Goal: Task Accomplishment & Management: Manage account settings

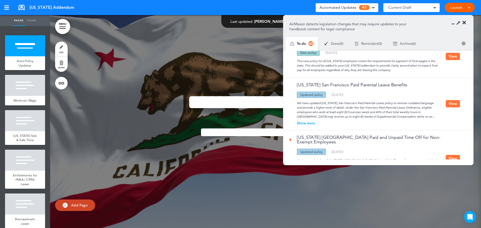
scroll to position [75, 0]
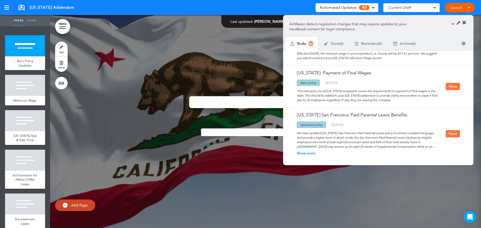
click at [455, 89] on button "View" at bounding box center [453, 86] width 14 height 7
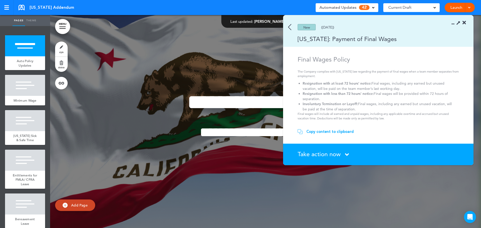
click at [290, 27] on img at bounding box center [289, 27] width 3 height 6
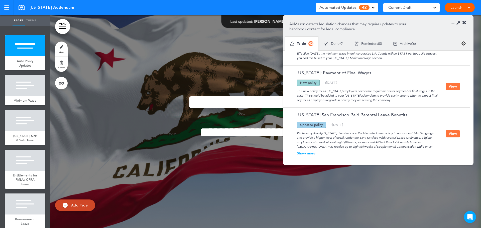
click at [464, 22] on icon at bounding box center [465, 22] width 4 height 5
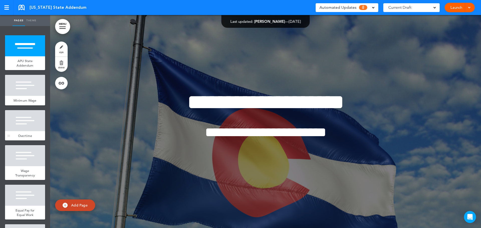
click at [22, 127] on div at bounding box center [25, 120] width 40 height 21
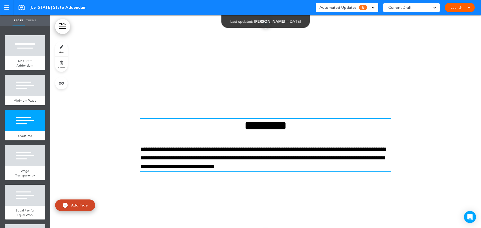
scroll to position [451, 0]
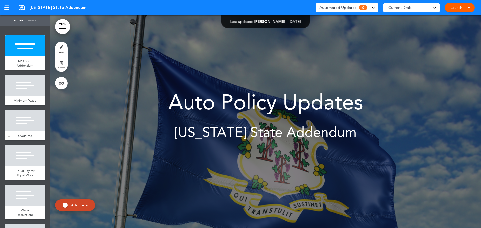
click at [20, 129] on div at bounding box center [25, 120] width 40 height 21
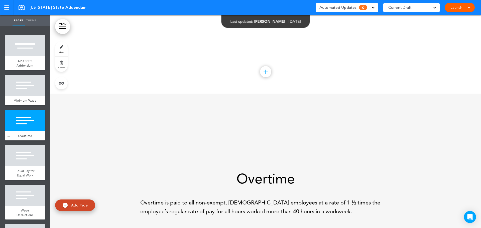
scroll to position [426, 0]
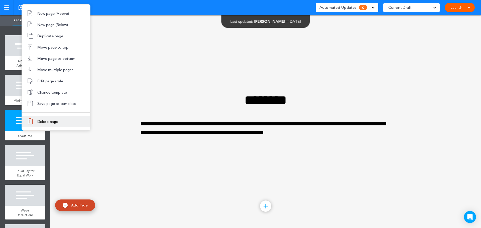
click at [42, 123] on span "Delete page" at bounding box center [47, 121] width 21 height 5
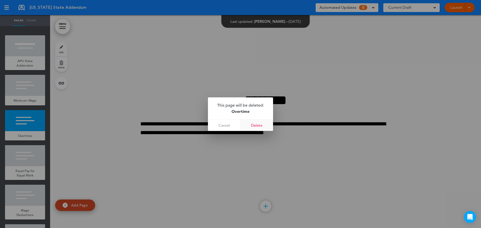
click at [265, 126] on link "Delete" at bounding box center [257, 125] width 33 height 11
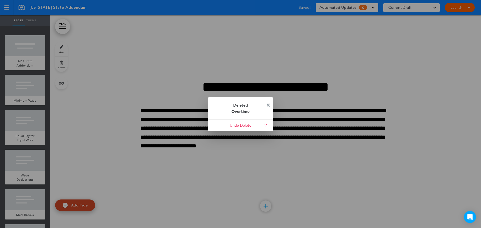
click at [267, 104] on img at bounding box center [268, 105] width 3 height 3
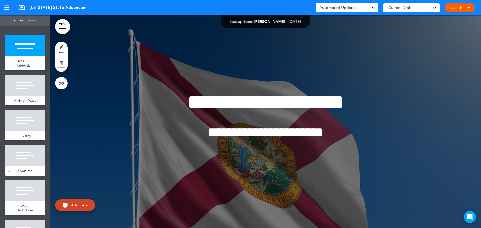
click at [18, 171] on div "Overtime" at bounding box center [25, 171] width 40 height 10
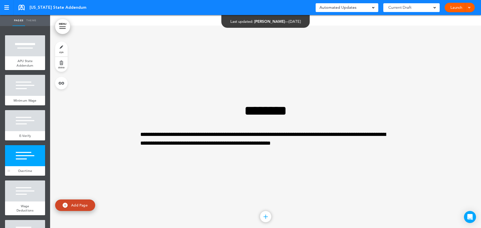
scroll to position [756, 0]
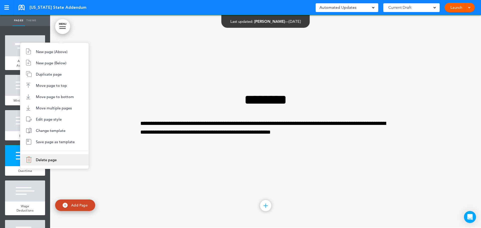
click at [51, 161] on span "Delete page" at bounding box center [46, 160] width 21 height 5
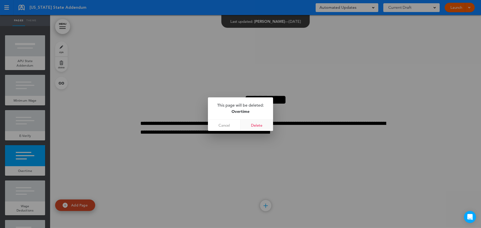
click at [264, 123] on link "Delete" at bounding box center [257, 125] width 33 height 11
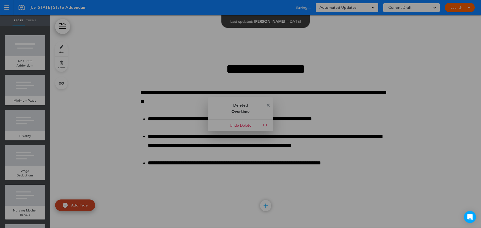
scroll to position [543, 0]
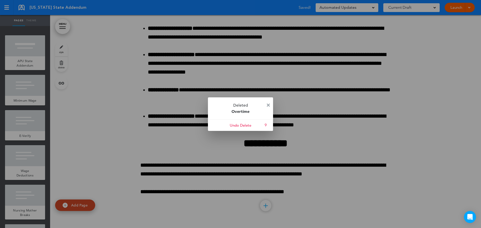
click at [268, 104] on img at bounding box center [268, 105] width 3 height 3
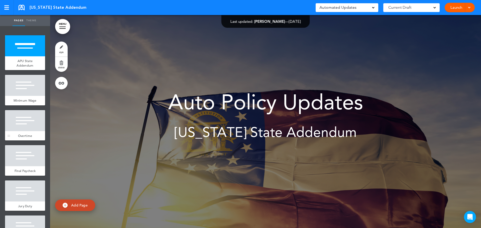
drag, startPoint x: 41, startPoint y: 130, endPoint x: 29, endPoint y: 131, distance: 12.3
click at [41, 130] on div at bounding box center [25, 120] width 40 height 21
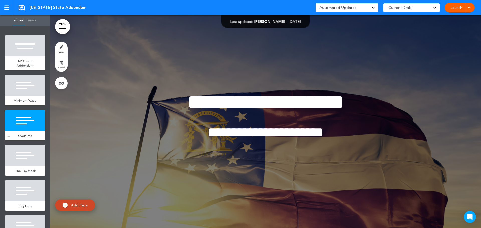
scroll to position [426, 0]
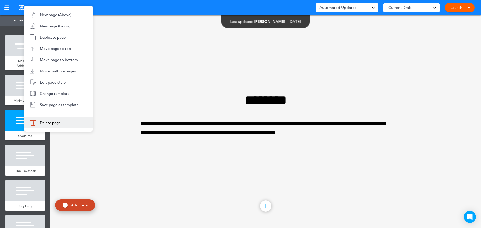
click at [45, 125] on li "Delete page" at bounding box center [58, 122] width 68 height 11
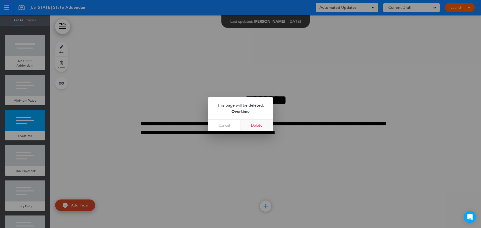
click at [262, 126] on link "Delete" at bounding box center [257, 125] width 33 height 11
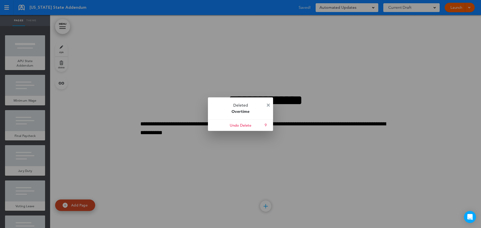
click at [269, 104] on img at bounding box center [268, 105] width 3 height 3
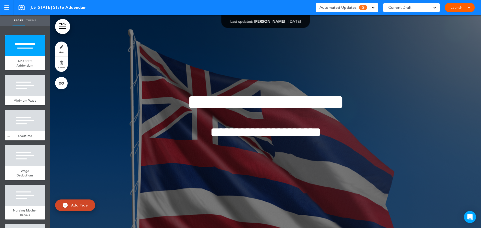
click at [19, 123] on div at bounding box center [25, 120] width 40 height 21
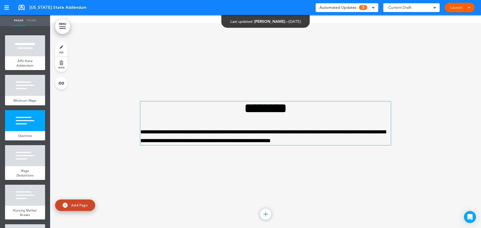
scroll to position [426, 0]
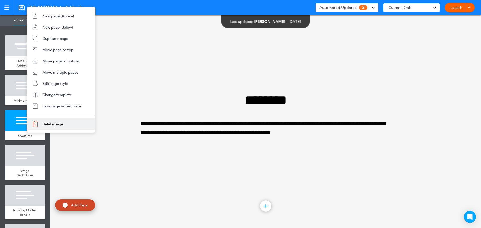
click at [46, 129] on li "Delete page" at bounding box center [61, 124] width 68 height 11
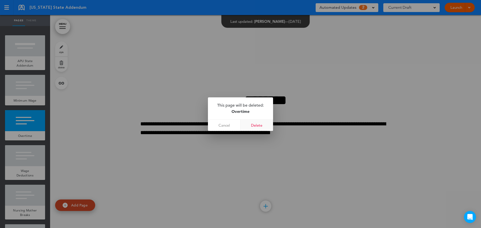
click at [266, 124] on link "Delete" at bounding box center [257, 125] width 33 height 11
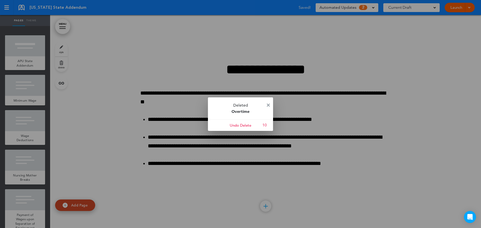
click at [269, 105] on img at bounding box center [268, 105] width 3 height 3
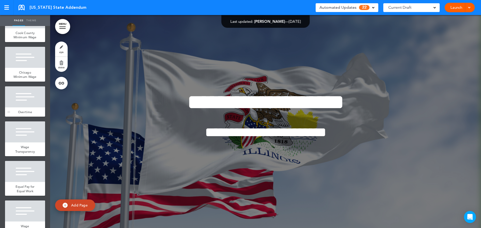
scroll to position [125, 0]
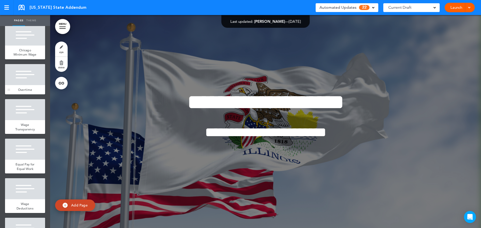
click at [25, 95] on div "Overtime" at bounding box center [25, 90] width 40 height 10
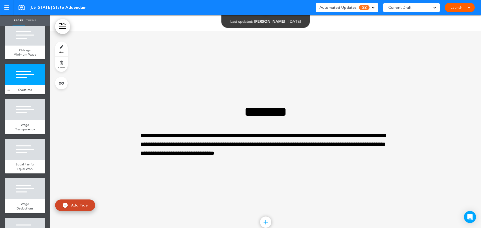
scroll to position [853, 0]
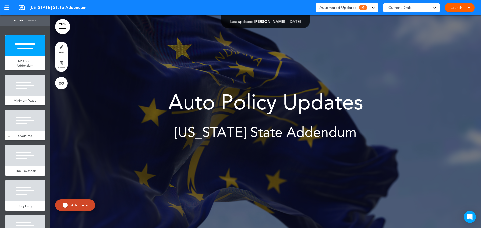
click at [25, 138] on span "Overtime" at bounding box center [25, 136] width 14 height 4
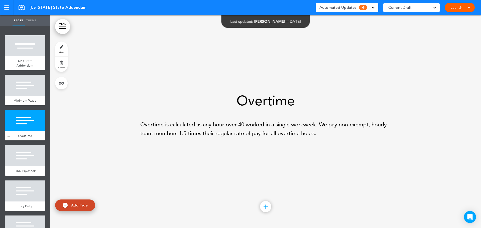
scroll to position [426, 0]
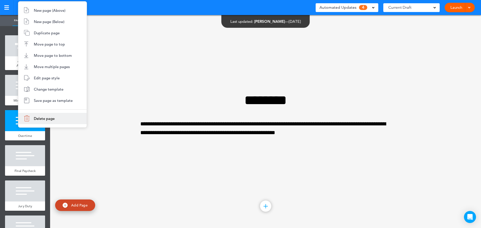
click at [56, 121] on li "Delete page" at bounding box center [52, 118] width 68 height 11
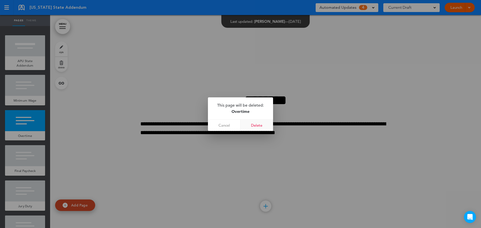
click at [259, 123] on link "Delete" at bounding box center [257, 125] width 33 height 11
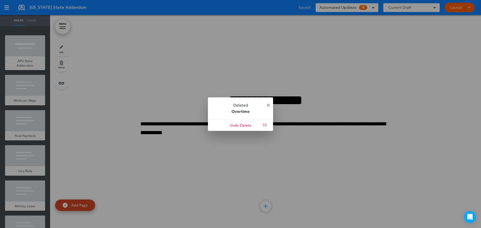
click at [269, 105] on img at bounding box center [268, 105] width 3 height 3
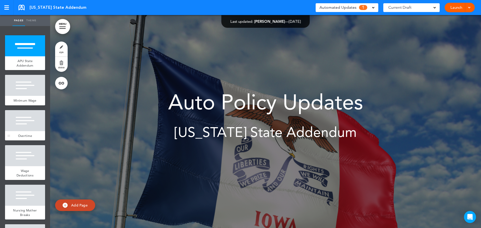
click at [19, 128] on div at bounding box center [25, 120] width 40 height 21
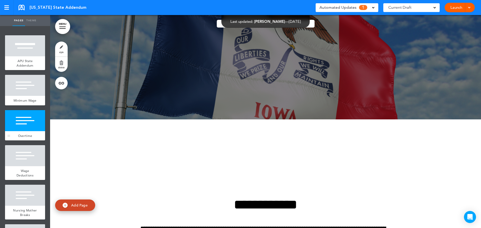
scroll to position [426, 0]
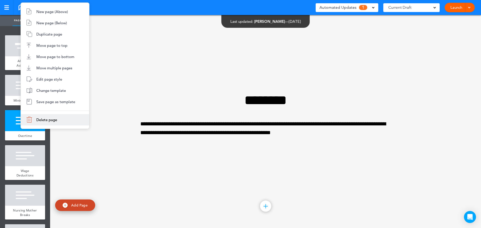
click at [60, 119] on li "Delete page" at bounding box center [55, 119] width 68 height 11
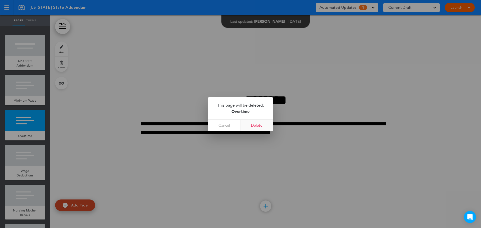
click at [258, 125] on link "Delete" at bounding box center [257, 125] width 33 height 11
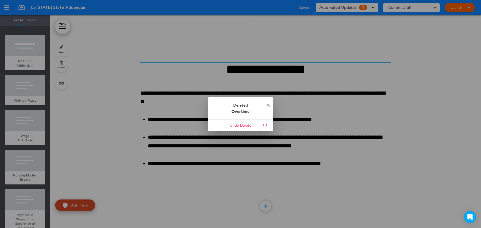
drag, startPoint x: 268, startPoint y: 104, endPoint x: 270, endPoint y: 100, distance: 3.9
click at [269, 104] on img at bounding box center [268, 105] width 3 height 3
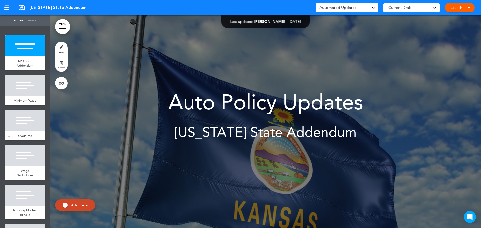
drag, startPoint x: 26, startPoint y: 124, endPoint x: 34, endPoint y: 127, distance: 9.0
click at [26, 124] on div at bounding box center [25, 120] width 40 height 21
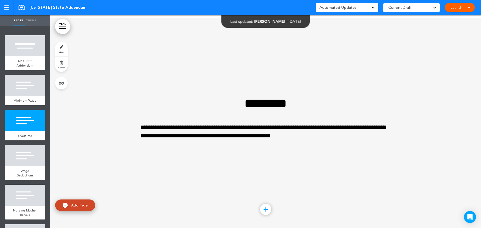
scroll to position [426, 0]
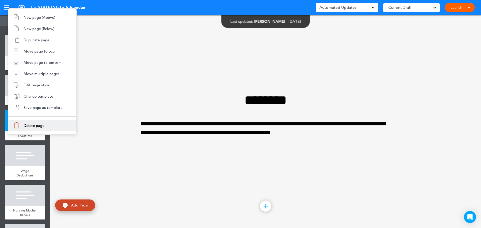
drag, startPoint x: 47, startPoint y: 128, endPoint x: 75, endPoint y: 128, distance: 28.1
click at [47, 128] on li "Delete page" at bounding box center [42, 125] width 68 height 11
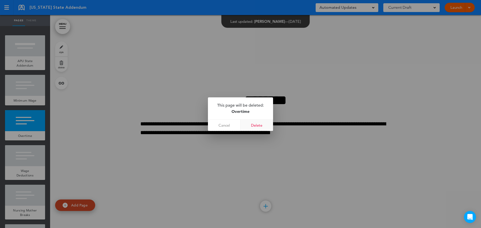
click at [263, 124] on link "Delete" at bounding box center [257, 125] width 33 height 11
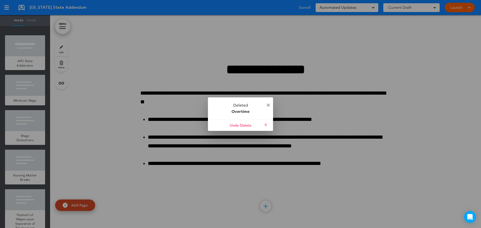
click at [269, 105] on img at bounding box center [268, 105] width 3 height 3
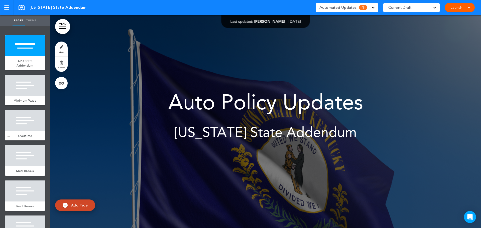
click at [22, 130] on div at bounding box center [25, 120] width 40 height 21
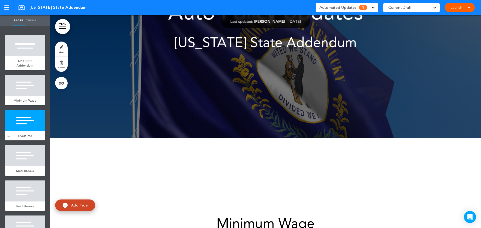
scroll to position [426, 0]
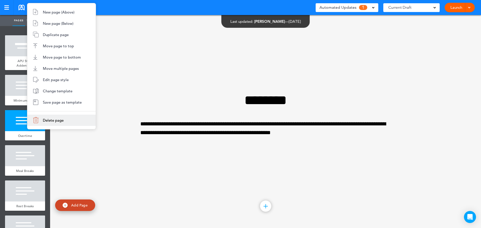
click at [60, 123] on li "Delete page" at bounding box center [61, 120] width 68 height 11
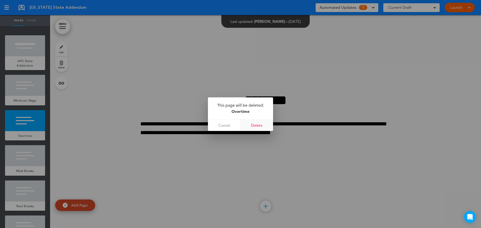
click at [258, 127] on link "Delete" at bounding box center [257, 125] width 33 height 11
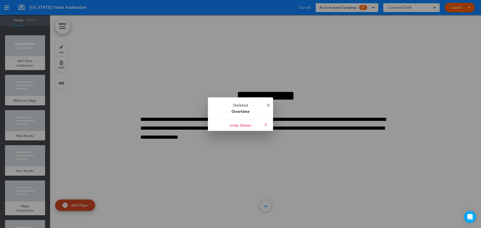
click at [269, 105] on img at bounding box center [268, 105] width 3 height 3
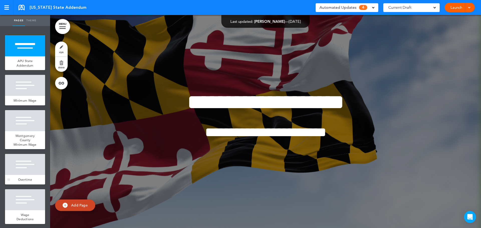
click at [21, 175] on div at bounding box center [25, 164] width 40 height 21
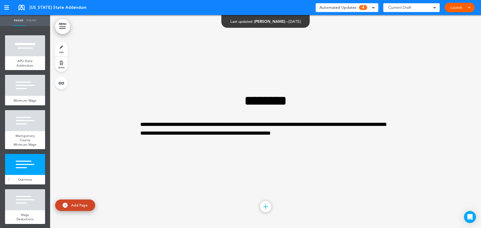
scroll to position [640, 0]
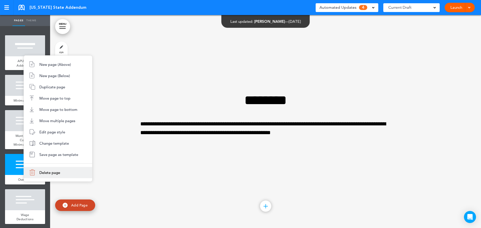
click at [48, 175] on li "Delete page" at bounding box center [58, 172] width 68 height 11
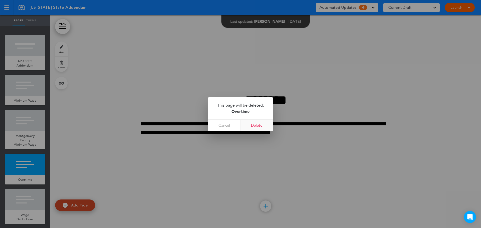
click at [256, 124] on link "Delete" at bounding box center [257, 125] width 33 height 11
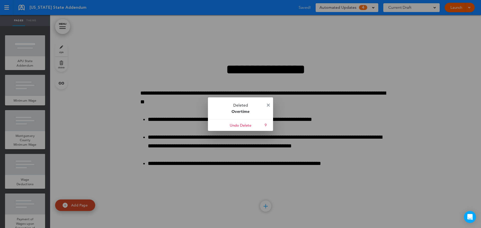
click at [269, 104] on img at bounding box center [268, 105] width 3 height 3
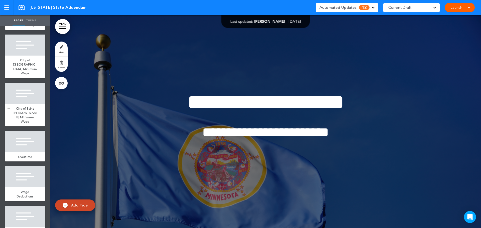
scroll to position [100, 0]
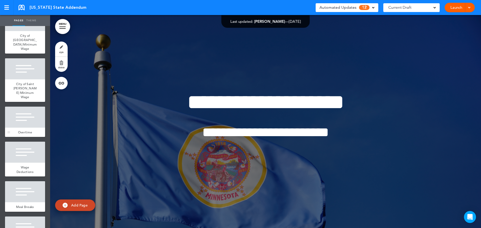
drag, startPoint x: 20, startPoint y: 132, endPoint x: 27, endPoint y: 124, distance: 11.0
click at [20, 132] on span "Overtime" at bounding box center [25, 132] width 14 height 4
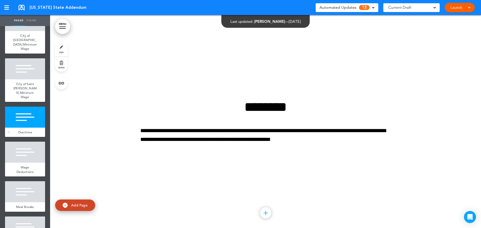
scroll to position [853, 0]
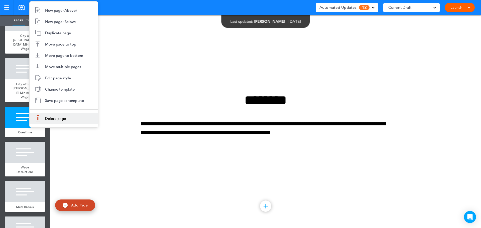
click at [76, 118] on li "Delete page" at bounding box center [64, 118] width 68 height 11
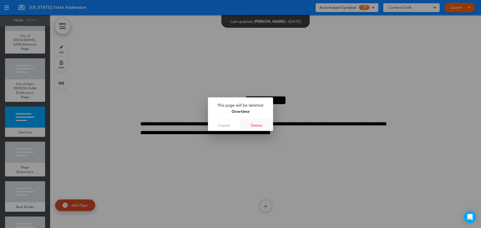
click at [259, 125] on link "Delete" at bounding box center [257, 125] width 33 height 11
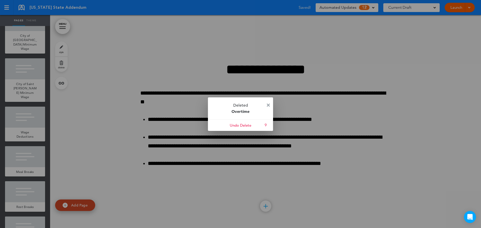
click at [269, 105] on img at bounding box center [268, 105] width 3 height 3
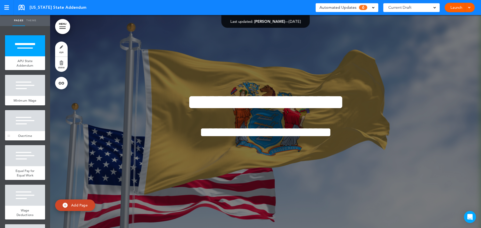
click at [29, 126] on div at bounding box center [25, 120] width 40 height 21
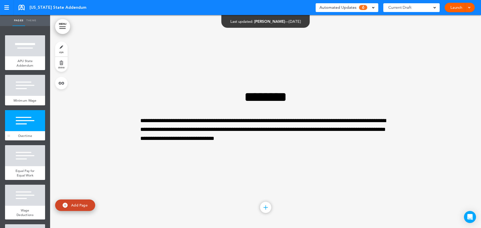
scroll to position [426, 0]
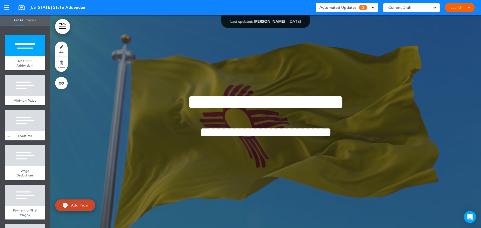
click at [28, 121] on div at bounding box center [25, 120] width 40 height 21
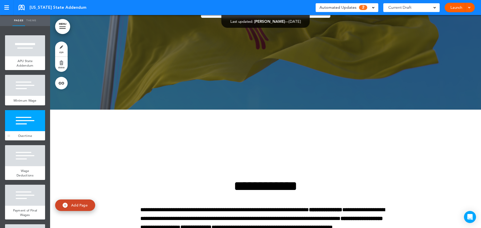
scroll to position [426, 0]
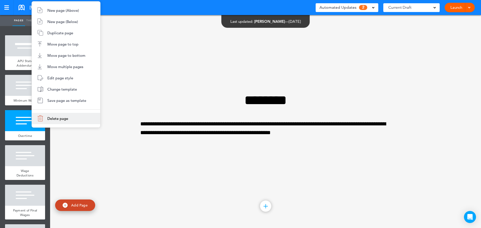
drag, startPoint x: 59, startPoint y: 122, endPoint x: 98, endPoint y: 128, distance: 39.3
click at [59, 122] on li "Delete page" at bounding box center [66, 118] width 68 height 11
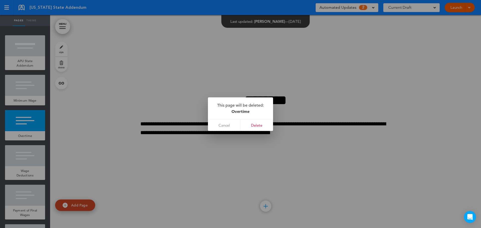
click at [266, 125] on link "Delete" at bounding box center [257, 125] width 33 height 11
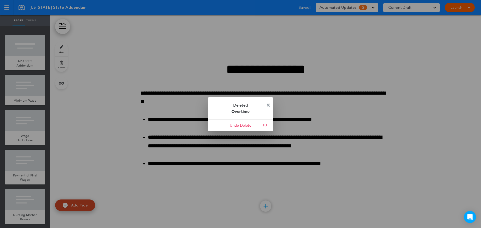
click at [268, 106] on img at bounding box center [268, 105] width 3 height 3
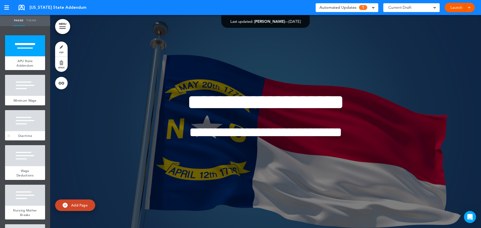
click at [26, 129] on div at bounding box center [25, 120] width 40 height 21
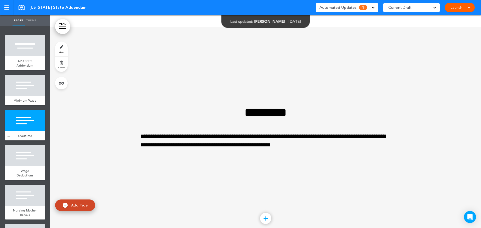
scroll to position [426, 0]
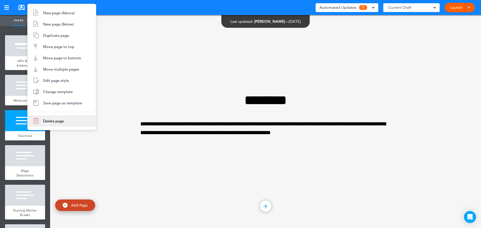
click at [45, 125] on li "Delete page" at bounding box center [62, 121] width 68 height 11
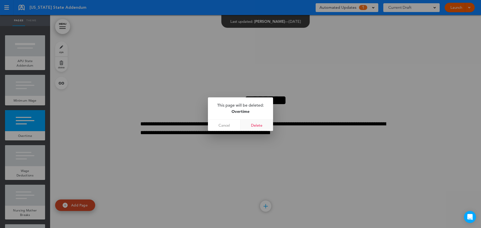
click at [261, 123] on link "Delete" at bounding box center [257, 125] width 33 height 11
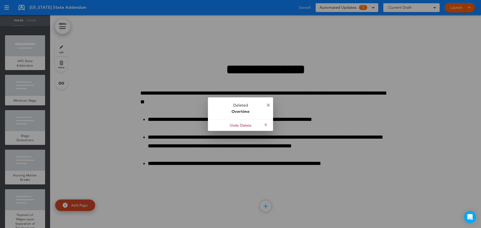
click at [268, 105] on img at bounding box center [268, 105] width 3 height 3
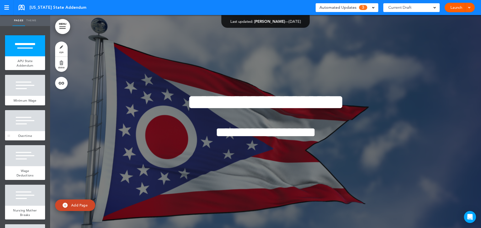
click at [27, 137] on div "Overtime" at bounding box center [25, 136] width 40 height 10
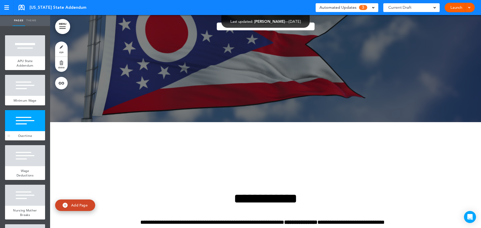
scroll to position [426, 0]
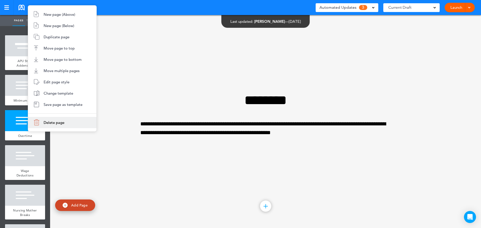
click at [54, 125] on li "Delete page" at bounding box center [62, 122] width 68 height 11
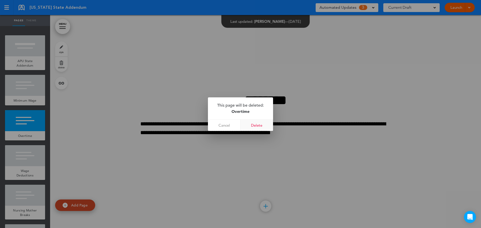
click at [264, 126] on link "Delete" at bounding box center [257, 125] width 33 height 11
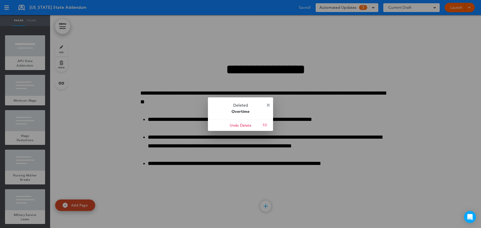
click at [269, 105] on img at bounding box center [268, 105] width 3 height 3
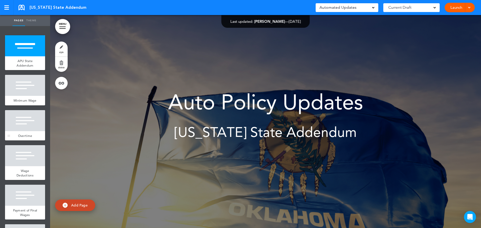
click at [20, 131] on div at bounding box center [25, 120] width 40 height 21
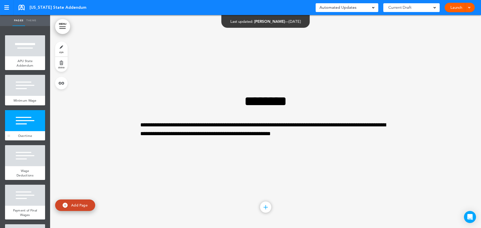
scroll to position [426, 0]
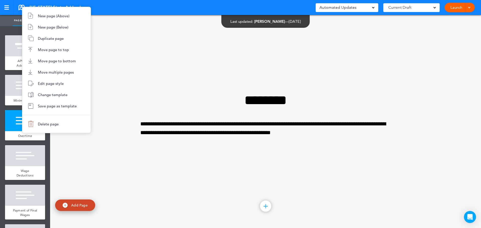
click at [56, 127] on li "Delete page" at bounding box center [56, 124] width 68 height 11
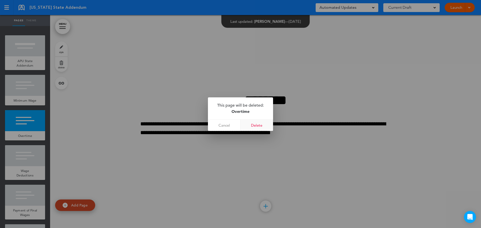
click at [259, 126] on link "Delete" at bounding box center [257, 125] width 33 height 11
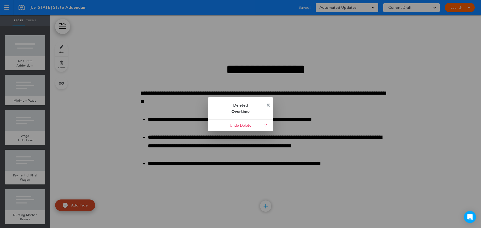
click at [269, 104] on img at bounding box center [268, 105] width 3 height 3
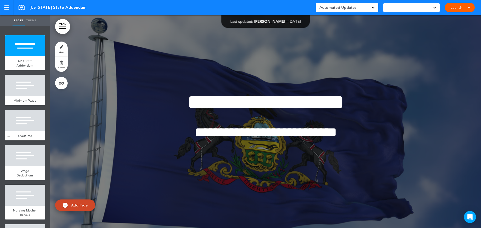
click at [21, 131] on div at bounding box center [25, 120] width 40 height 21
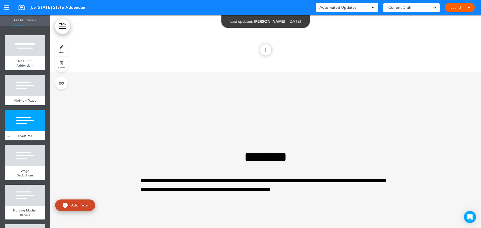
scroll to position [426, 0]
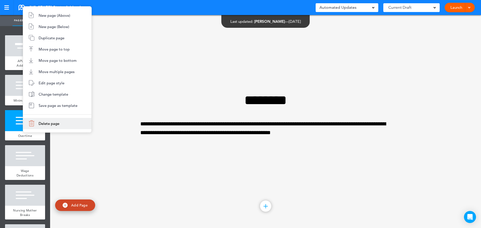
click at [58, 124] on span "Delete page" at bounding box center [49, 123] width 21 height 5
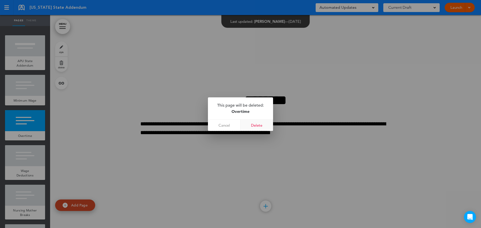
click at [266, 124] on link "Delete" at bounding box center [257, 125] width 33 height 11
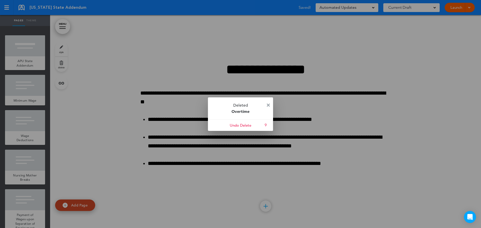
click at [269, 106] on img at bounding box center [268, 105] width 3 height 3
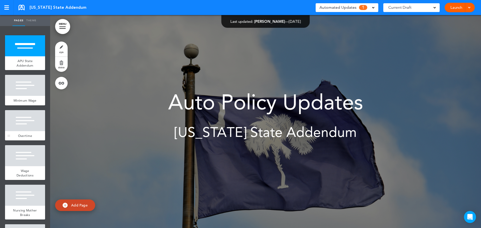
click at [22, 138] on span "Overtime" at bounding box center [25, 136] width 14 height 4
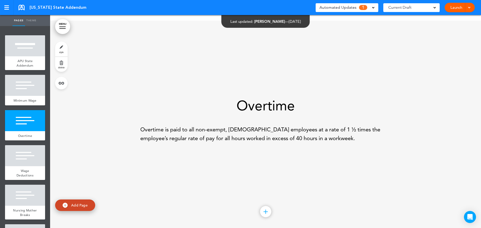
scroll to position [426, 0]
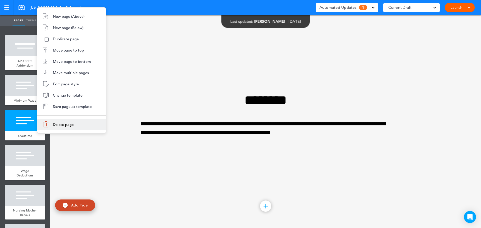
click at [66, 126] on span "Delete page" at bounding box center [63, 124] width 21 height 5
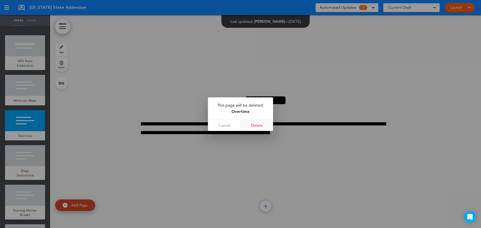
click at [252, 125] on link "Delete" at bounding box center [257, 125] width 33 height 11
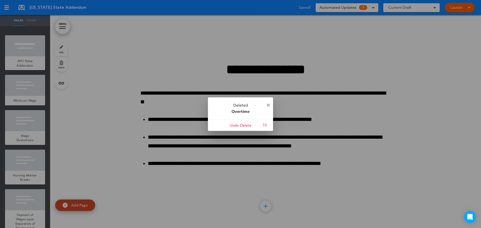
click at [267, 105] on img at bounding box center [268, 105] width 3 height 3
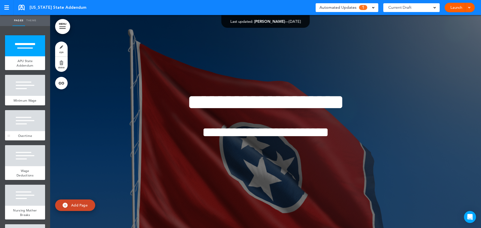
click at [20, 137] on div "Overtime" at bounding box center [25, 136] width 40 height 10
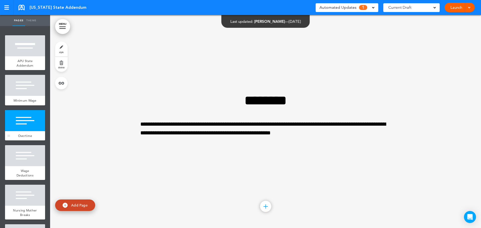
scroll to position [426, 0]
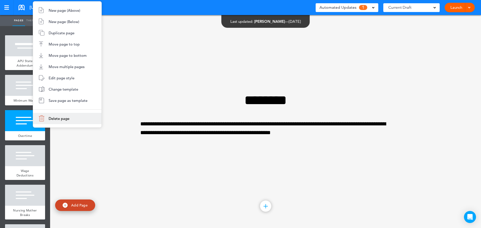
click at [67, 118] on span "Delete page" at bounding box center [59, 118] width 21 height 5
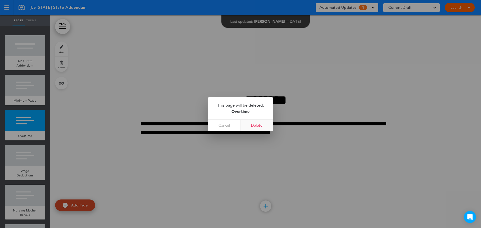
click at [255, 126] on link "Delete" at bounding box center [257, 125] width 33 height 11
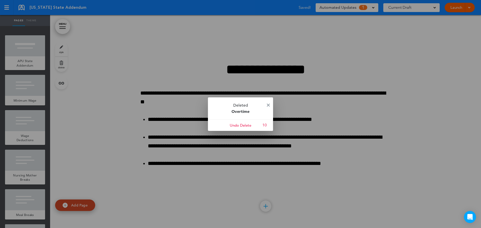
click at [270, 104] on p "Deleted Overtime" at bounding box center [240, 108] width 65 height 22
click at [268, 105] on img at bounding box center [268, 105] width 3 height 3
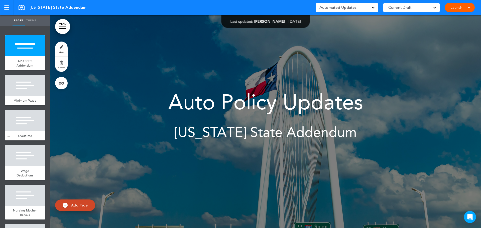
click at [27, 131] on div at bounding box center [25, 120] width 40 height 21
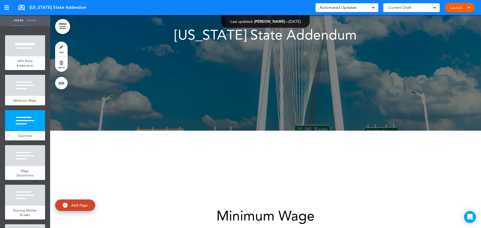
scroll to position [426, 0]
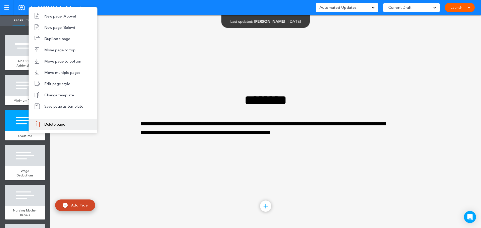
click at [50, 126] on span "Delete page" at bounding box center [54, 124] width 21 height 5
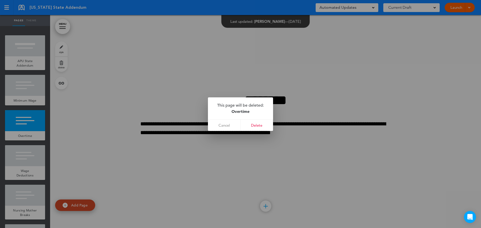
drag, startPoint x: 262, startPoint y: 126, endPoint x: 236, endPoint y: 137, distance: 28.2
click at [262, 126] on link "Delete" at bounding box center [257, 125] width 33 height 11
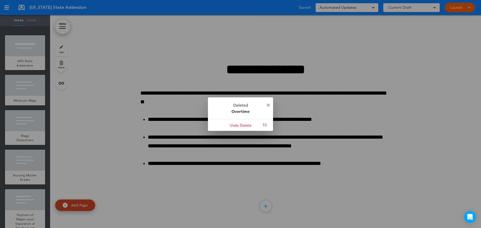
click at [269, 105] on img at bounding box center [268, 105] width 3 height 3
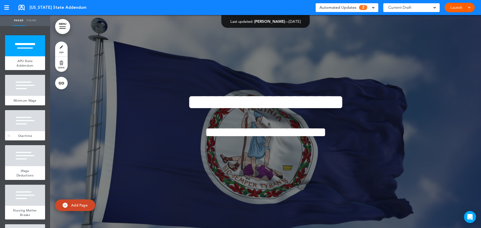
click at [16, 131] on div at bounding box center [25, 120] width 40 height 21
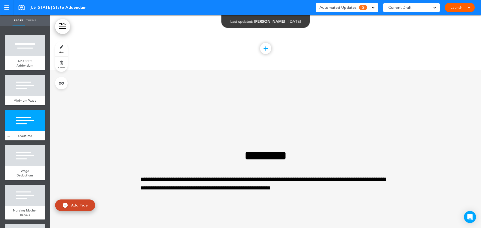
scroll to position [426, 0]
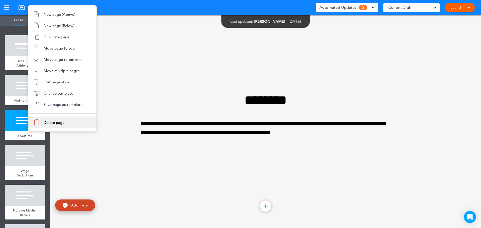
click at [56, 122] on span "Delete page" at bounding box center [54, 122] width 21 height 5
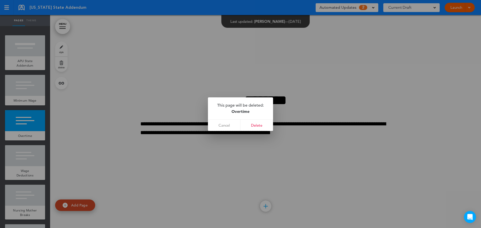
drag, startPoint x: 253, startPoint y: 124, endPoint x: 256, endPoint y: 122, distance: 4.1
click at [253, 124] on link "Delete" at bounding box center [257, 125] width 33 height 11
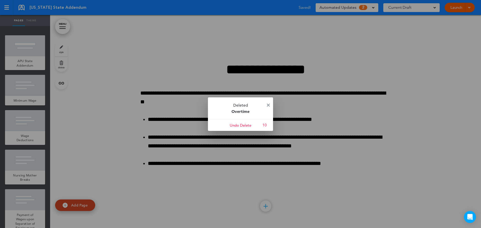
click at [268, 105] on img at bounding box center [268, 105] width 3 height 3
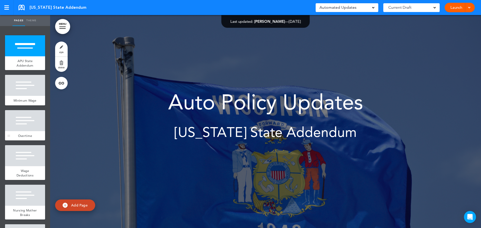
click at [21, 128] on div at bounding box center [25, 120] width 40 height 21
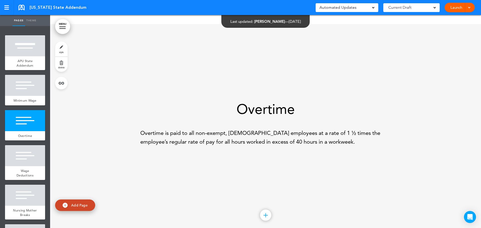
scroll to position [426, 0]
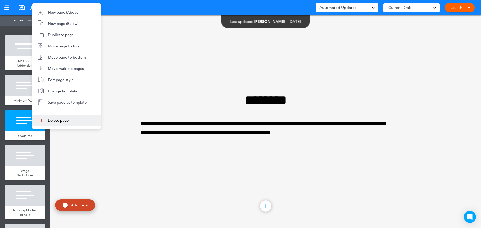
click at [76, 123] on li "Delete page" at bounding box center [66, 120] width 68 height 11
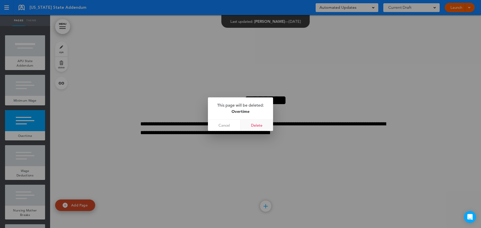
click at [262, 123] on link "Delete" at bounding box center [257, 125] width 33 height 11
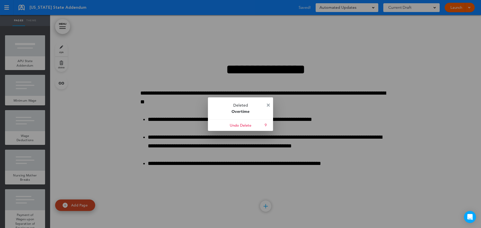
click at [268, 105] on img at bounding box center [268, 105] width 3 height 3
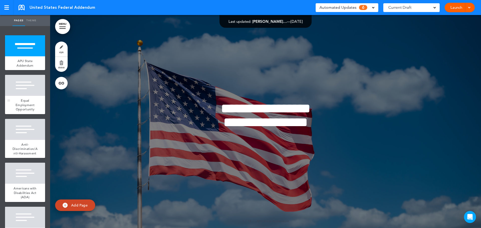
click at [26, 102] on div "Equal Employment Opportunity" at bounding box center [25, 105] width 40 height 18
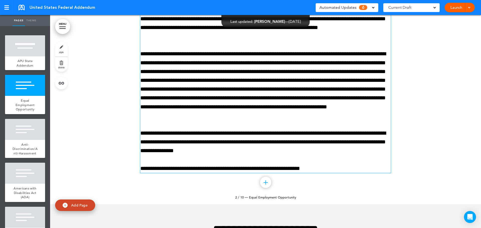
scroll to position [389, 0]
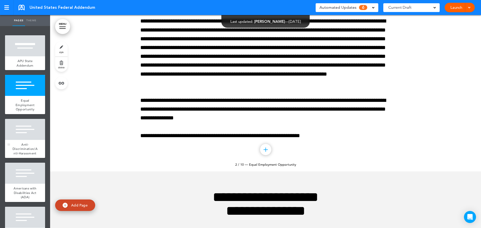
click at [34, 150] on span "Anti-Discrimination/Anti-Harassment" at bounding box center [25, 149] width 25 height 13
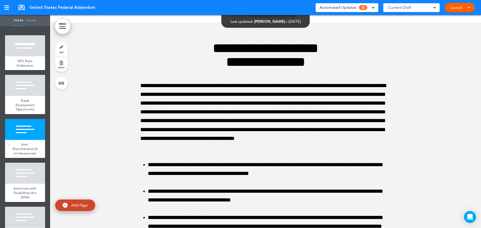
scroll to position [545, 0]
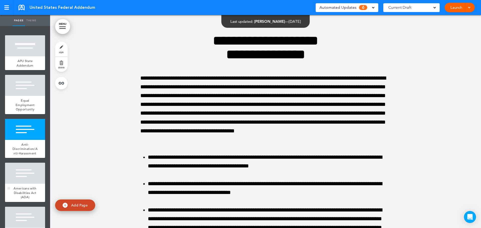
click at [28, 184] on div at bounding box center [25, 173] width 40 height 21
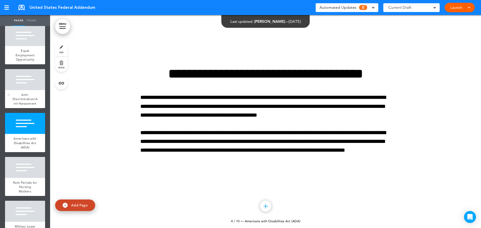
scroll to position [50, 0]
click at [24, 178] on div at bounding box center [25, 167] width 40 height 21
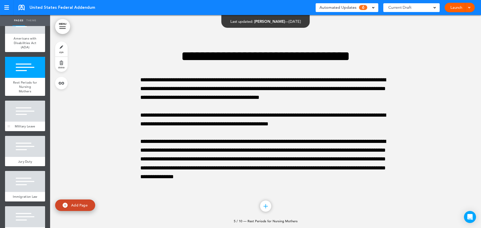
scroll to position [150, 0]
click at [16, 122] on div at bounding box center [25, 110] width 40 height 21
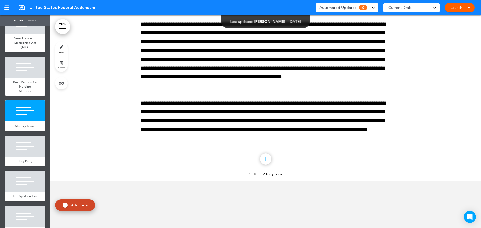
scroll to position [1788, 0]
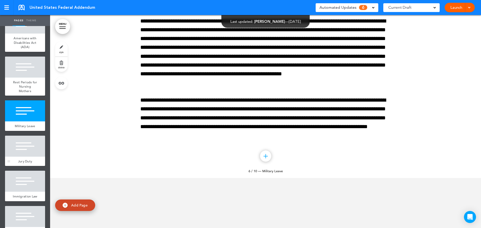
click at [32, 155] on div at bounding box center [25, 146] width 40 height 21
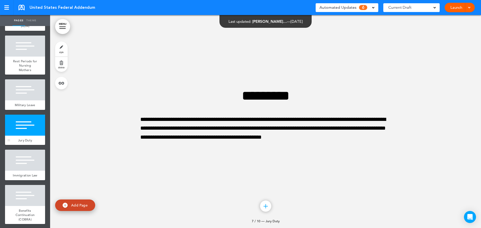
scroll to position [200, 0]
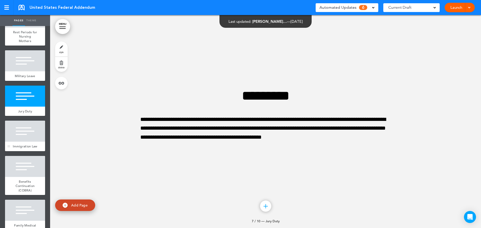
click at [28, 149] on span "Immigration Law" at bounding box center [25, 146] width 25 height 4
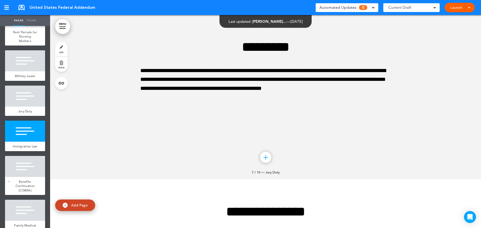
scroll to position [2165, 0]
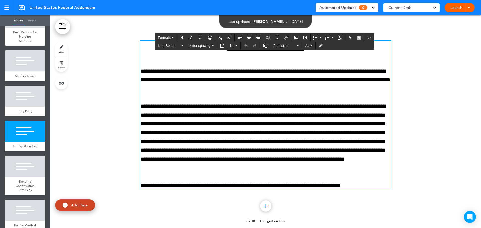
click at [349, 168] on p "**********" at bounding box center [265, 137] width 251 height 71
click at [26, 177] on div at bounding box center [25, 166] width 40 height 21
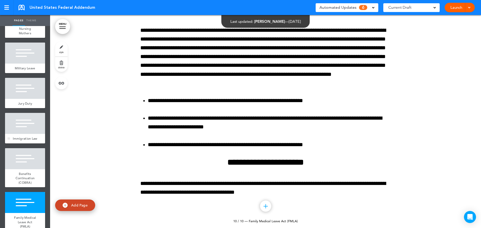
scroll to position [230, 0]
